Goal: Transaction & Acquisition: Purchase product/service

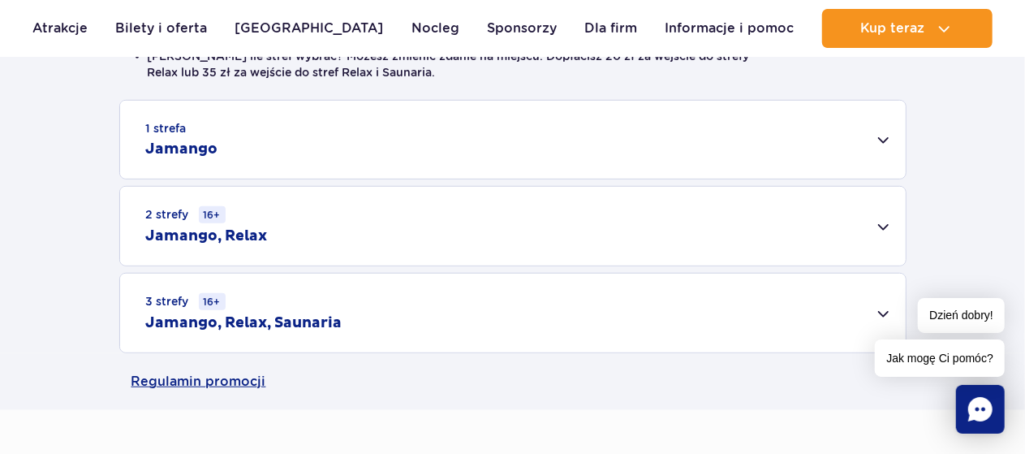
scroll to position [487, 0]
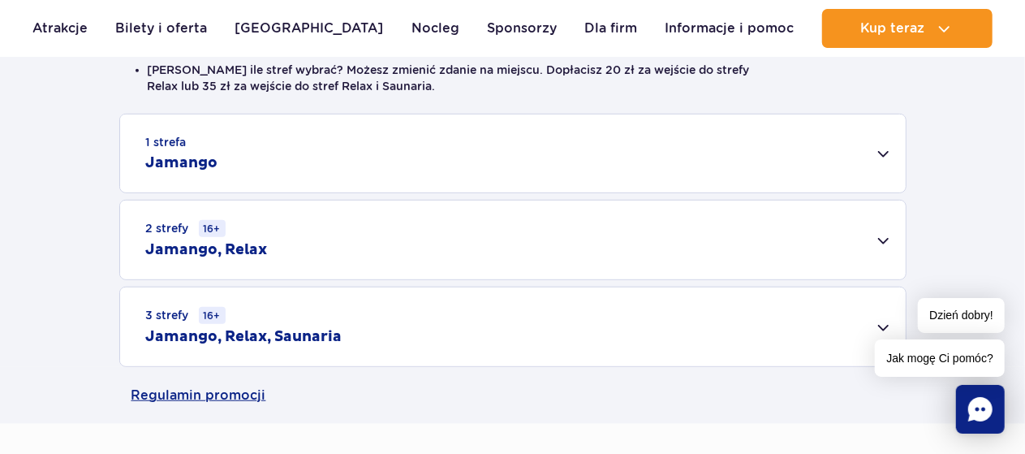
click at [879, 325] on div "Dzień dobry! Jak mogę Ci pomóc?" at bounding box center [940, 337] width 130 height 79
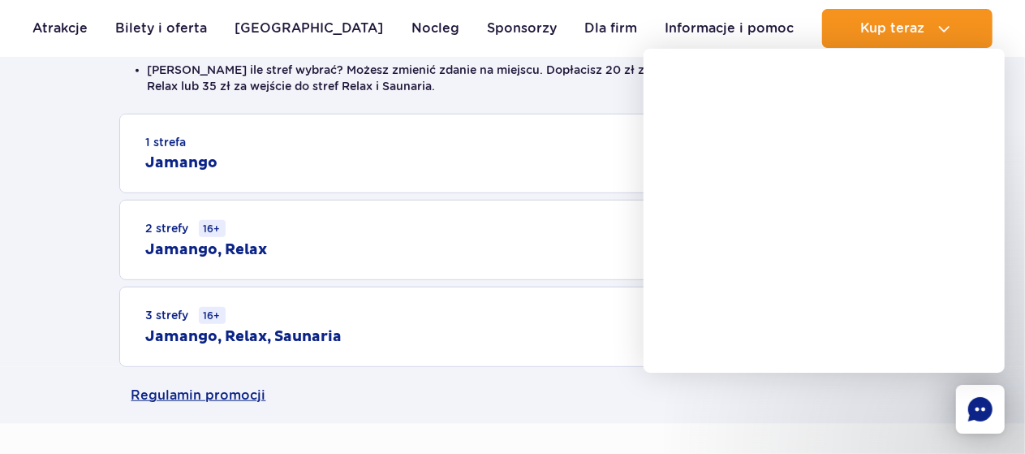
click at [599, 293] on div "3 strefy 16+ Jamango, Relax, Saunaria" at bounding box center [513, 326] width 786 height 79
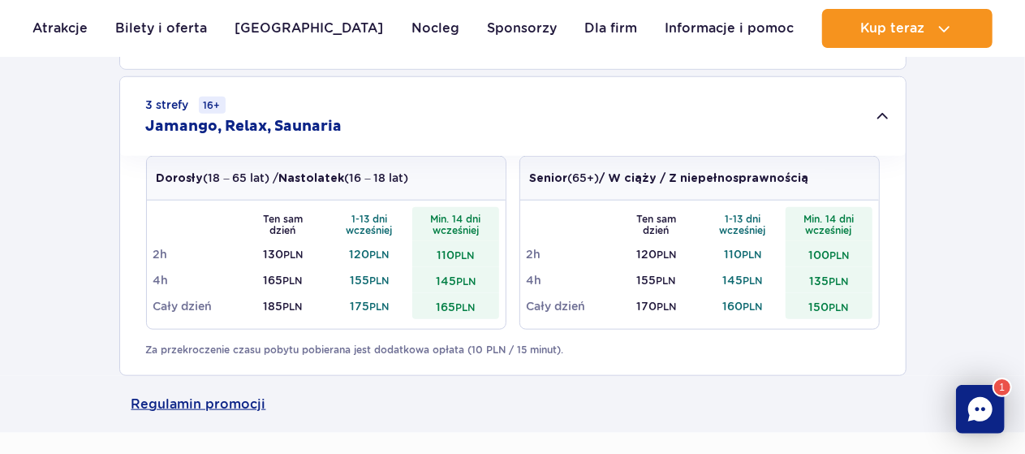
scroll to position [700, 0]
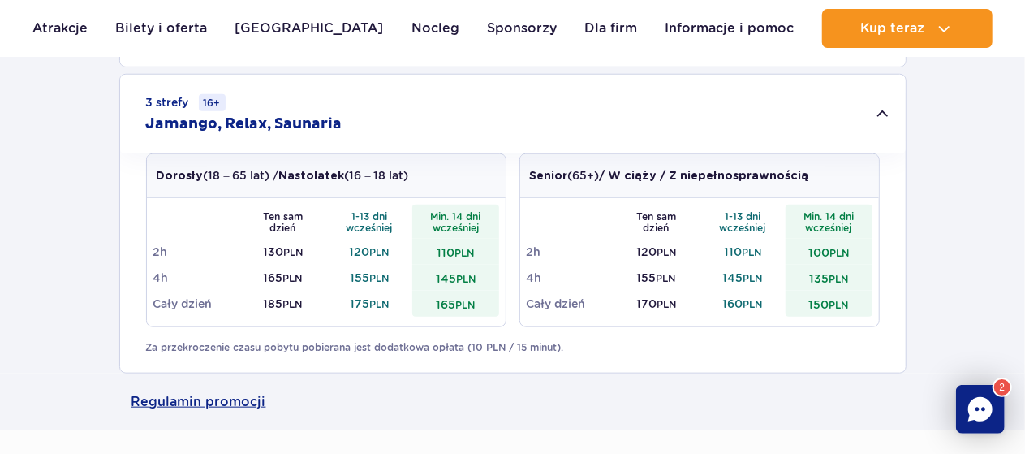
click at [845, 274] on small "PLN" at bounding box center [838, 279] width 19 height 12
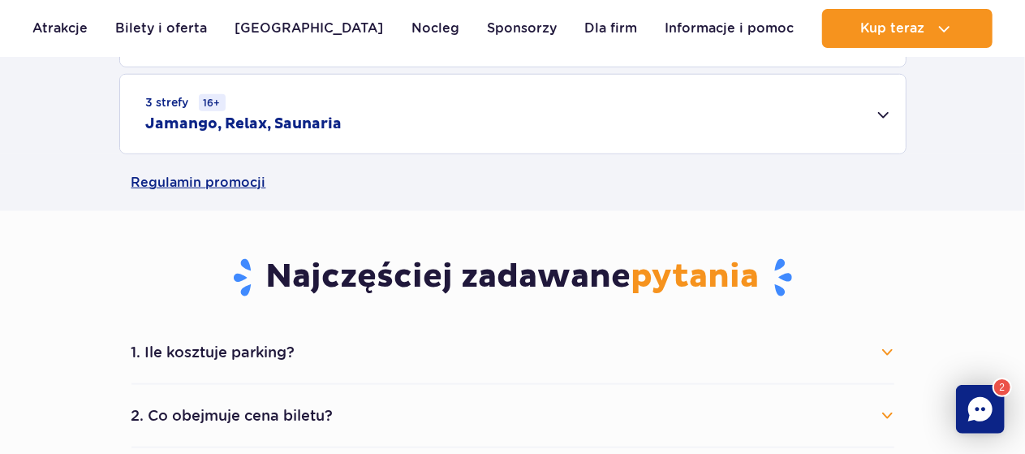
click at [845, 274] on small "PLN" at bounding box center [838, 279] width 19 height 12
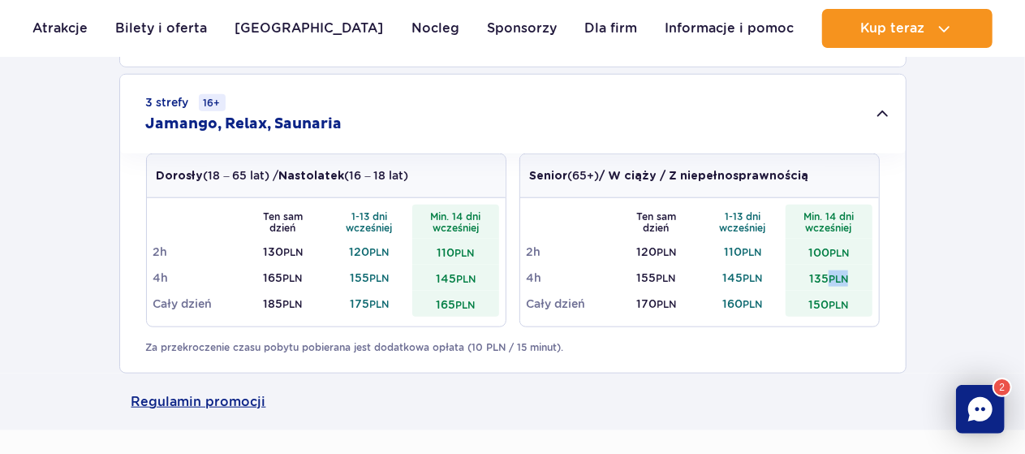
click at [845, 274] on small "PLN" at bounding box center [838, 279] width 19 height 12
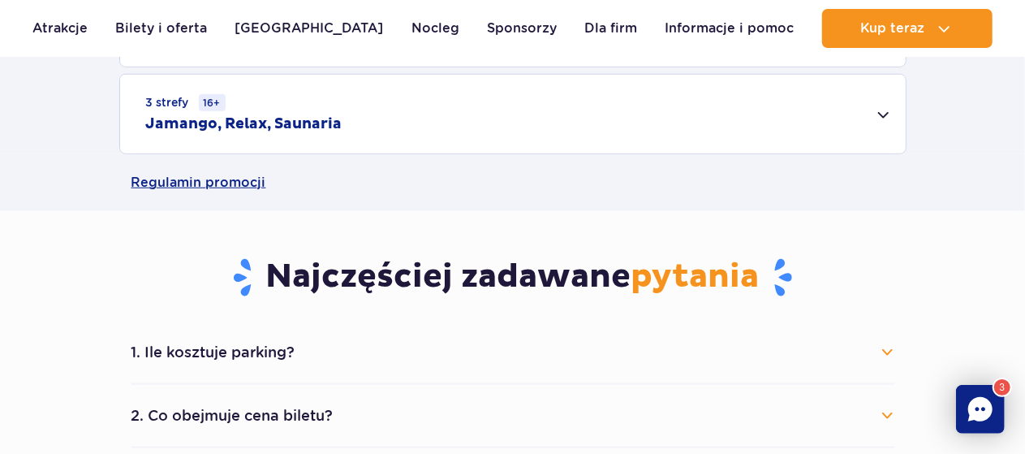
click at [891, 110] on div "3 strefy 16+ Jamango, Relax, Saunaria" at bounding box center [513, 114] width 786 height 79
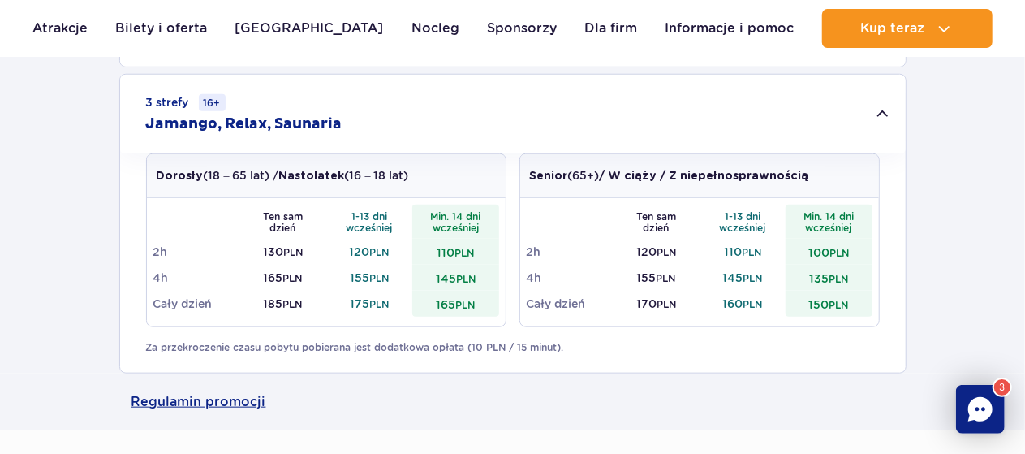
click at [464, 305] on small "PLN" at bounding box center [464, 305] width 19 height 12
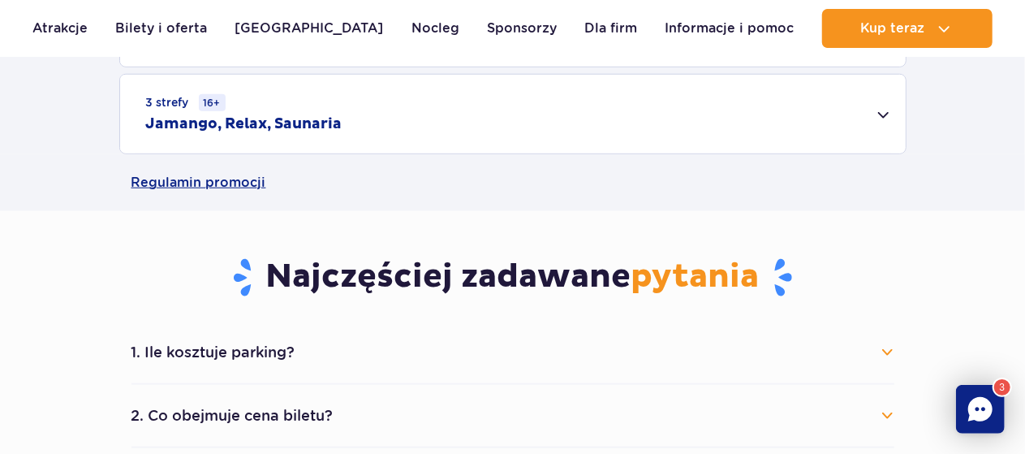
click at [882, 109] on div "3 strefy 16+ Jamango, Relax, Saunaria" at bounding box center [513, 114] width 786 height 79
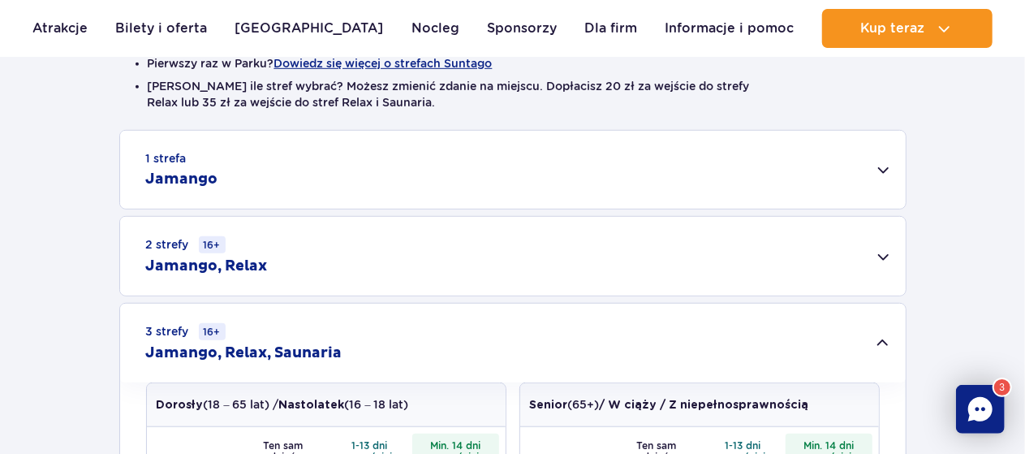
scroll to position [463, 0]
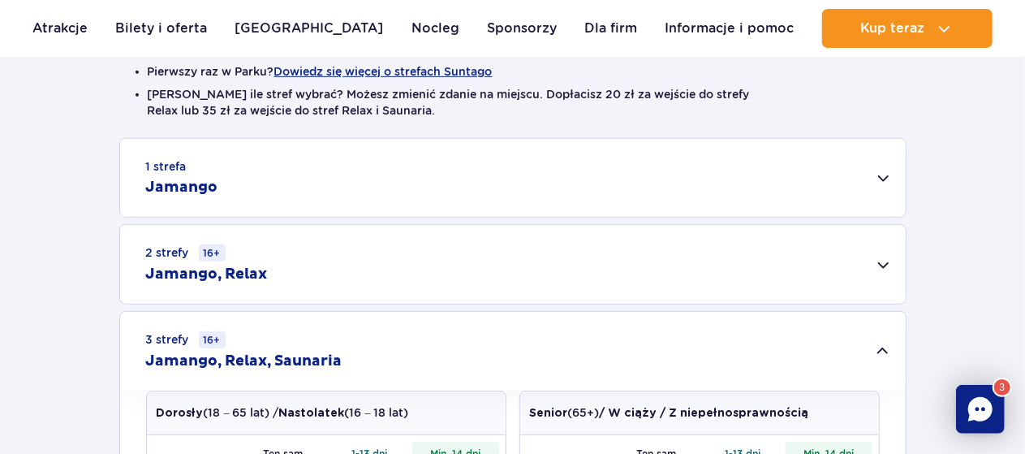
click at [884, 247] on div "2 strefy 16+ Jamango, Relax" at bounding box center [513, 264] width 786 height 79
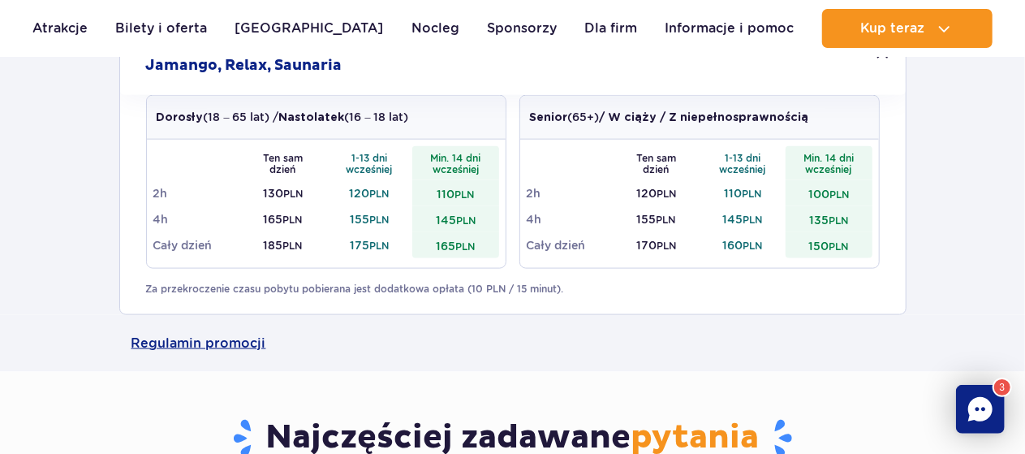
scroll to position [978, 0]
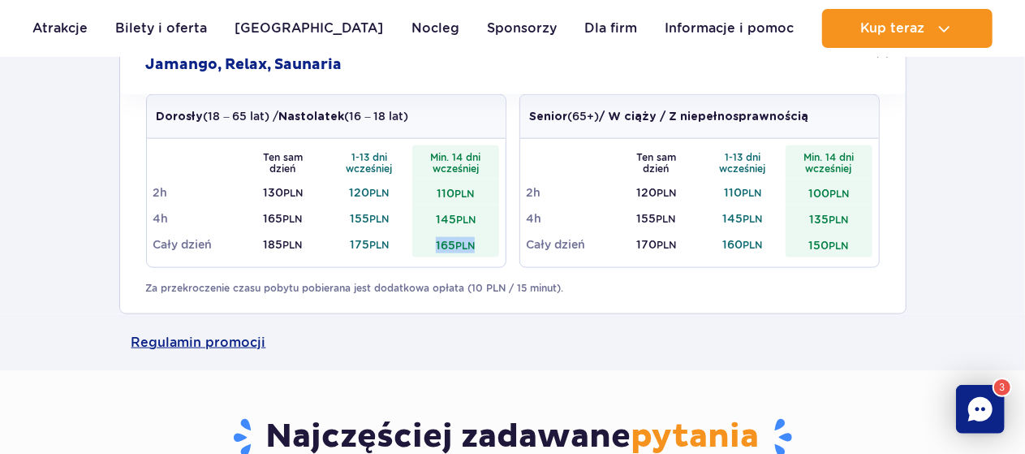
drag, startPoint x: 436, startPoint y: 240, endPoint x: 482, endPoint y: 248, distance: 47.0
click at [482, 248] on td "165 PLN" at bounding box center [455, 244] width 87 height 26
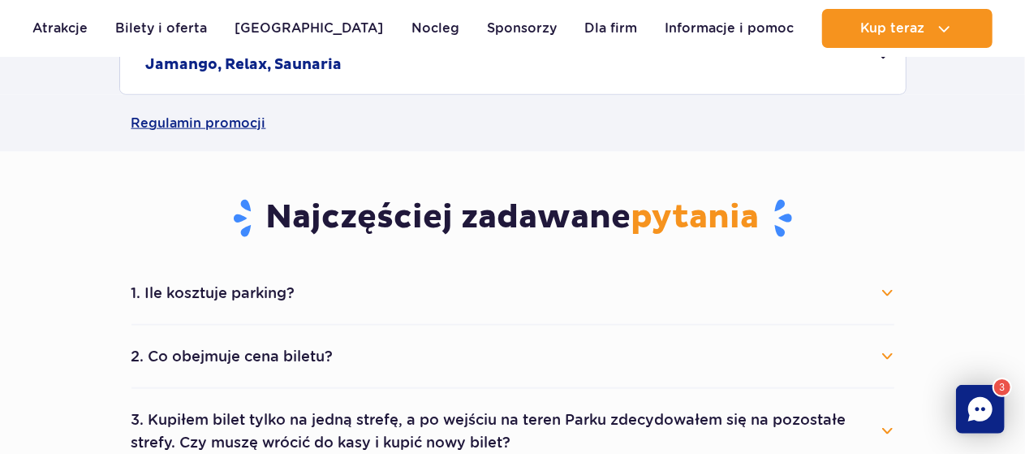
click at [482, 248] on main "Strona główna Cennik Cennik Zaplanuj wizytę z wyprzedzeniem i oszczędź do 20 zł…" at bounding box center [512, 272] width 1025 height 2436
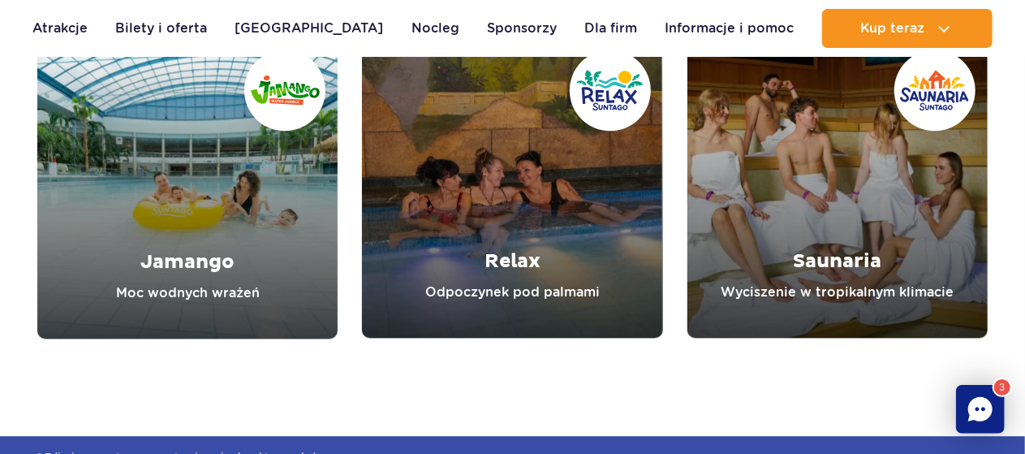
scroll to position [2047, 0]
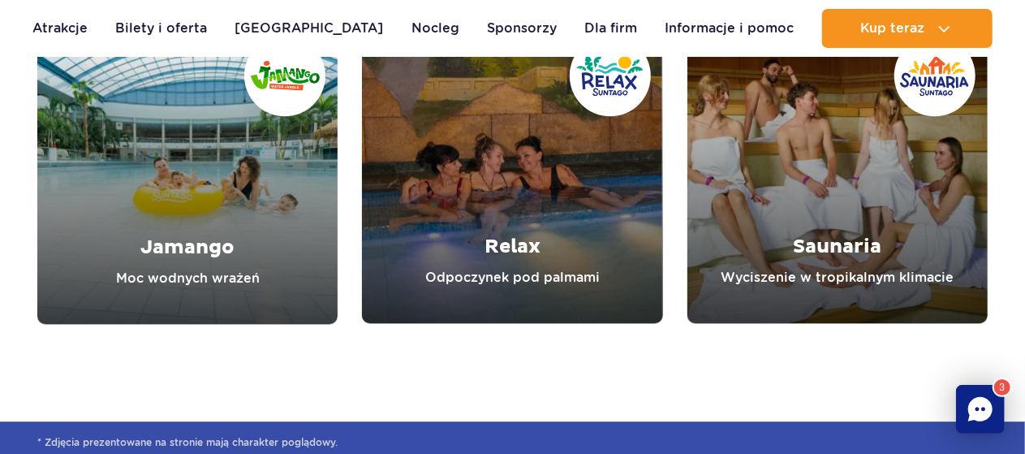
click at [757, 185] on link "Saunaria" at bounding box center [838, 173] width 300 height 300
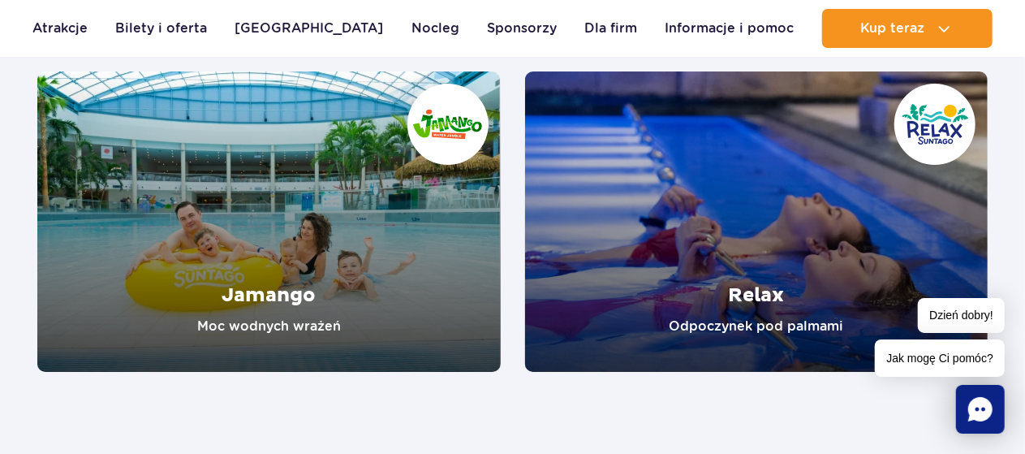
scroll to position [2814, 0]
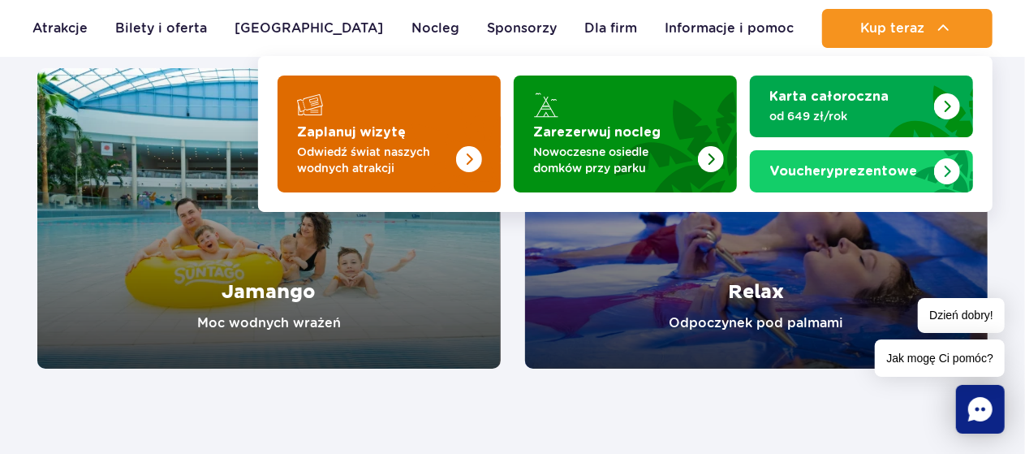
click at [461, 158] on img "Zaplanuj wizytę" at bounding box center [469, 159] width 26 height 26
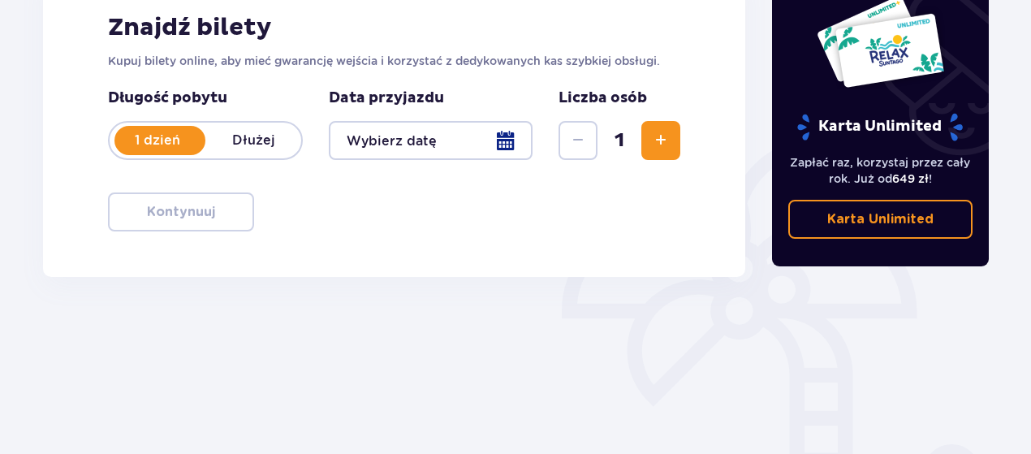
scroll to position [283, 0]
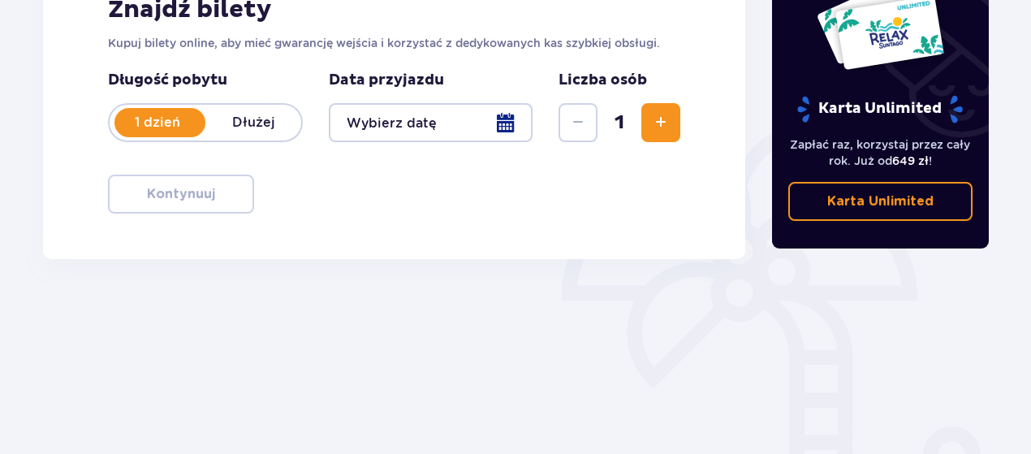
click at [652, 132] on span "Zwiększ" at bounding box center [660, 122] width 19 height 19
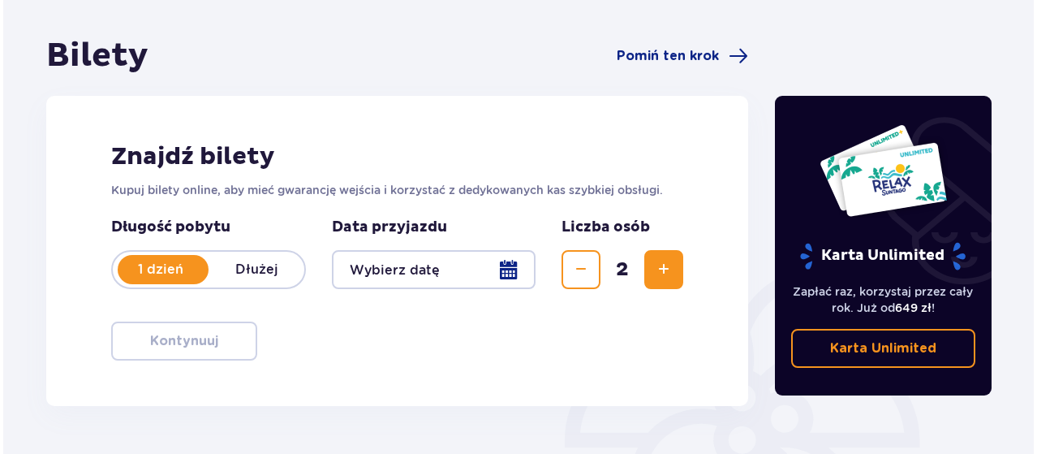
scroll to position [136, 0]
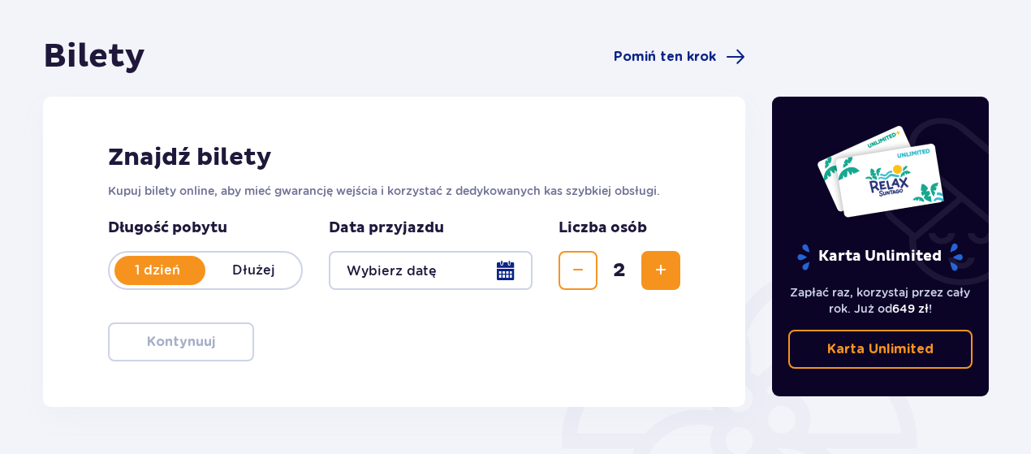
click at [399, 271] on div at bounding box center [431, 270] width 204 height 39
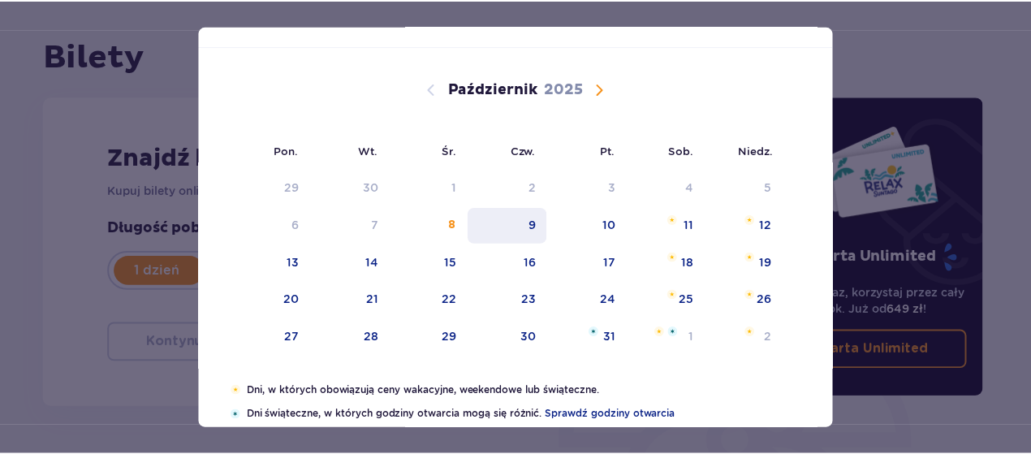
scroll to position [73, 0]
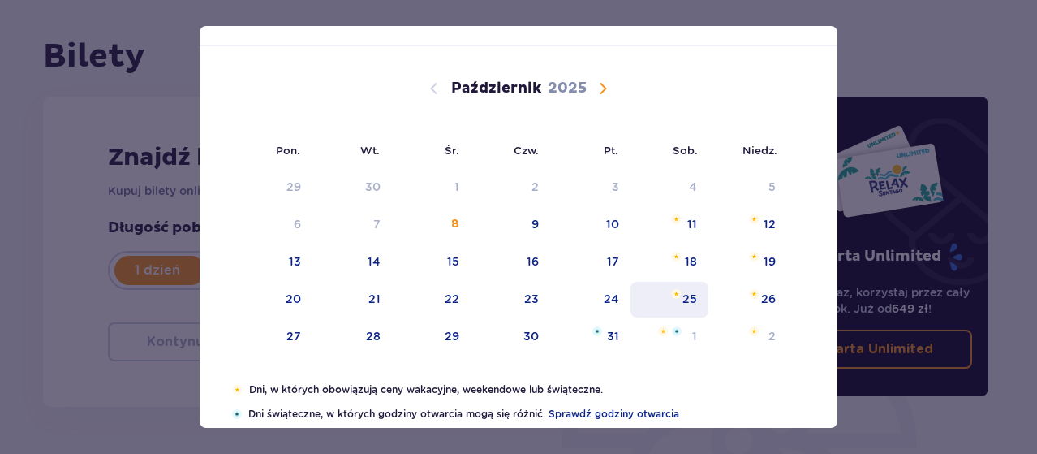
click at [673, 294] on img "sobota, 25 października 2025" at bounding box center [676, 294] width 11 height 10
type input "25.10.25"
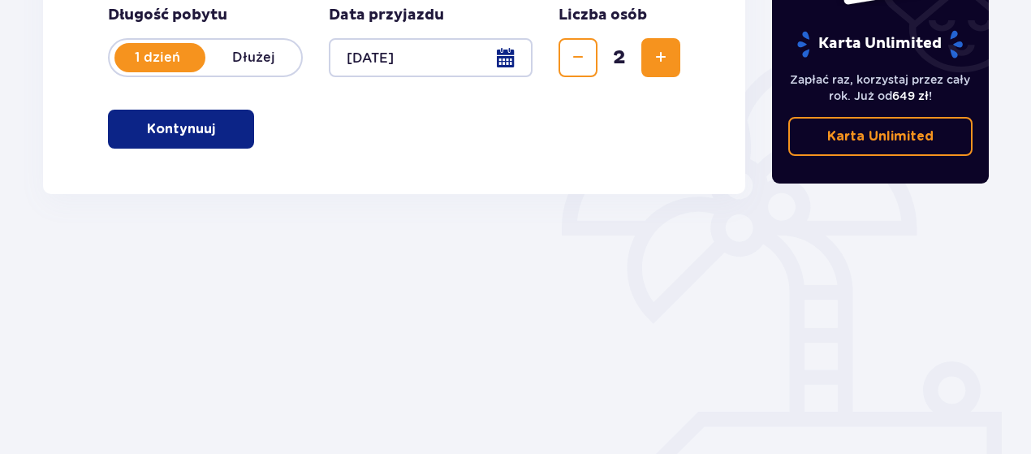
scroll to position [373, 0]
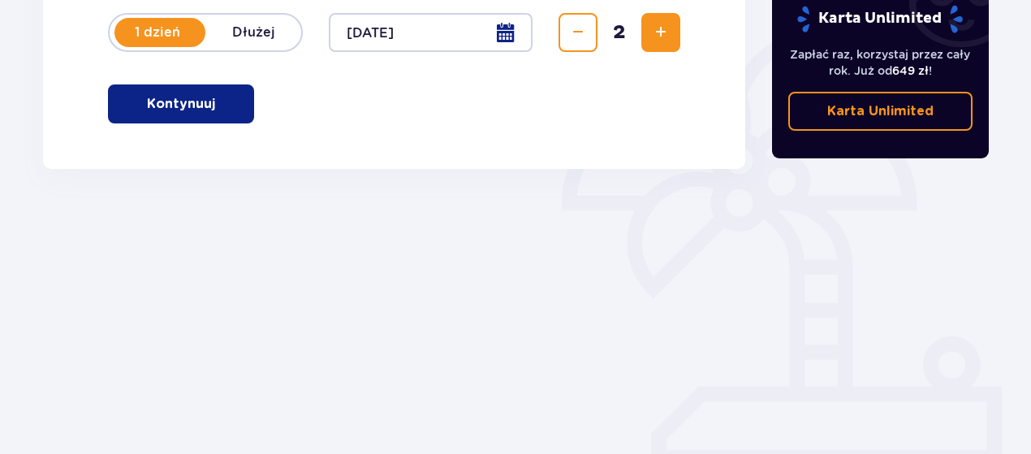
click at [180, 97] on p "Kontynuuj" at bounding box center [181, 104] width 68 height 18
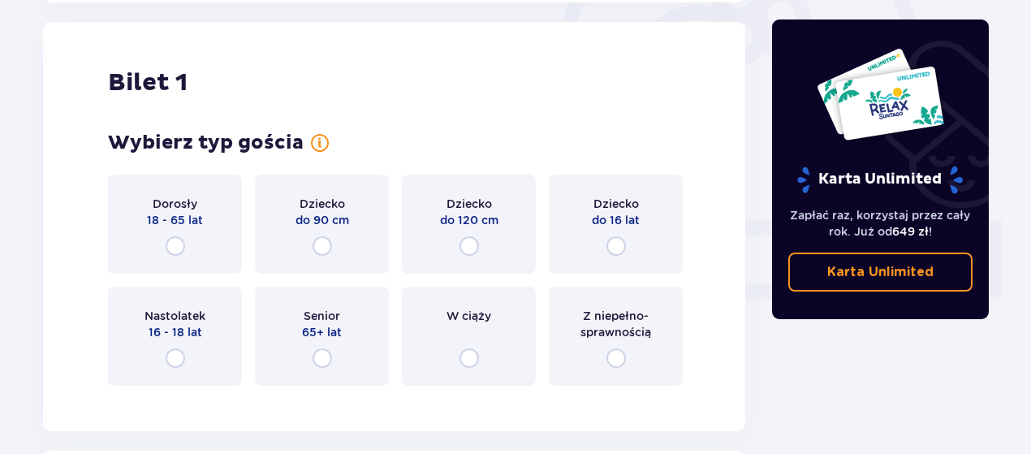
scroll to position [542, 0]
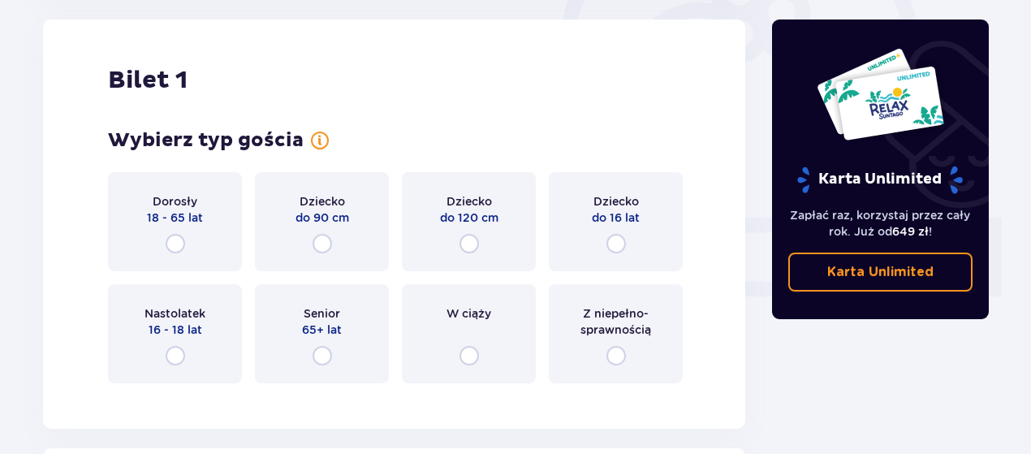
click at [178, 246] on input "radio" at bounding box center [175, 243] width 19 height 19
radio input "true"
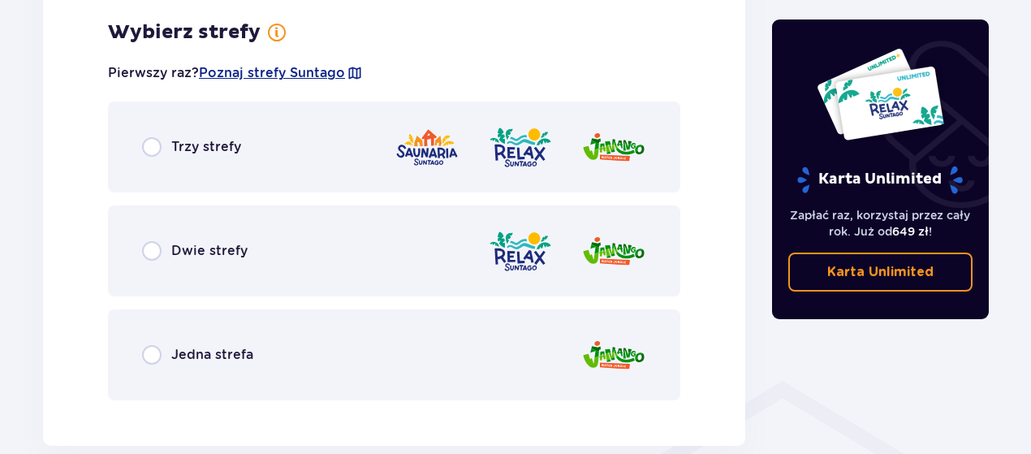
scroll to position [938, 0]
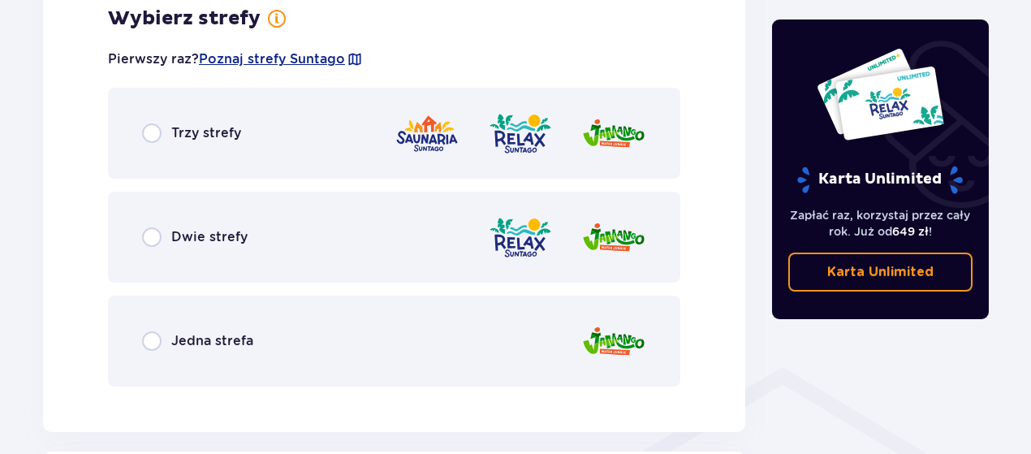
click at [359, 145] on div "Trzy strefy" at bounding box center [394, 133] width 572 height 91
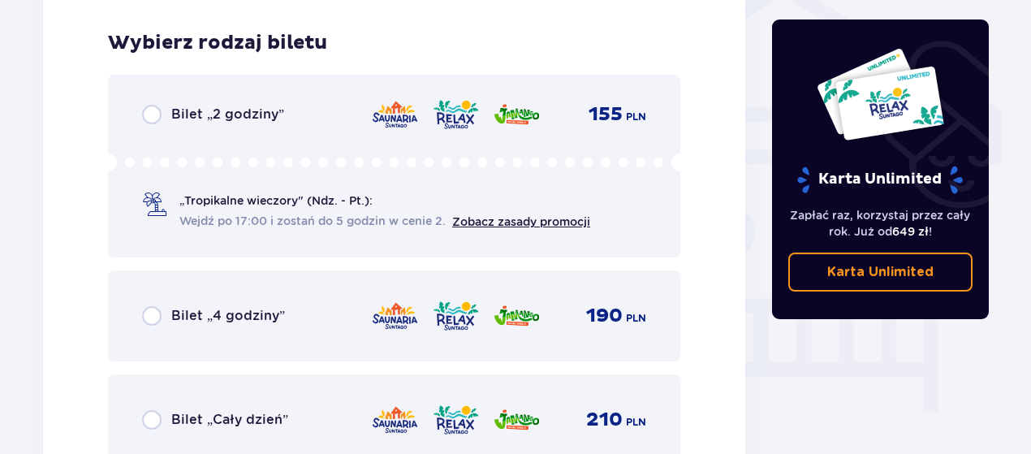
scroll to position [1339, 0]
click at [334, 337] on div "Bilet „4 godziny” 190 PLN" at bounding box center [394, 316] width 572 height 91
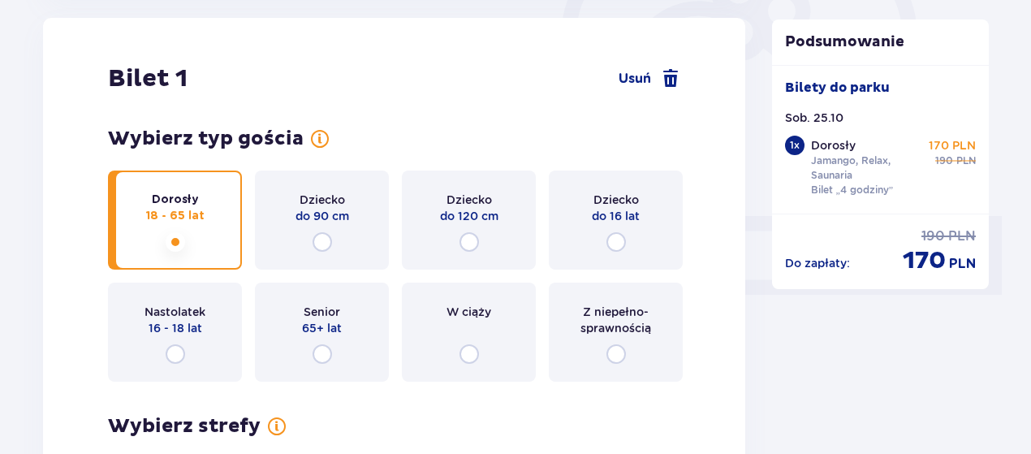
scroll to position [0, 0]
